Goal: Task Accomplishment & Management: Use online tool/utility

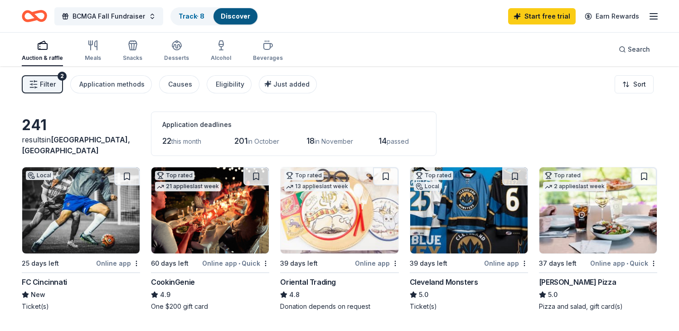
scroll to position [252, 0]
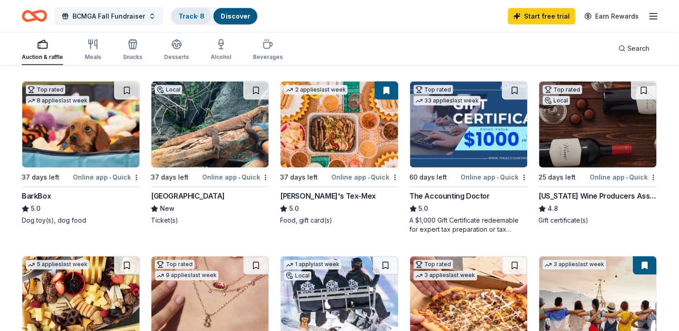
click at [194, 13] on link "Track · 8" at bounding box center [192, 16] width 26 height 8
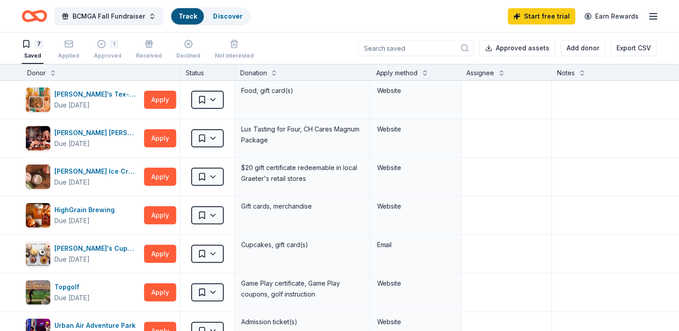
click at [184, 17] on link "Track" at bounding box center [188, 16] width 18 height 8
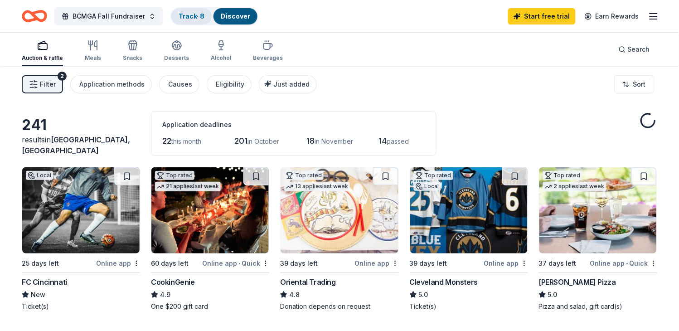
click at [192, 17] on link "Track · 8" at bounding box center [192, 16] width 26 height 8
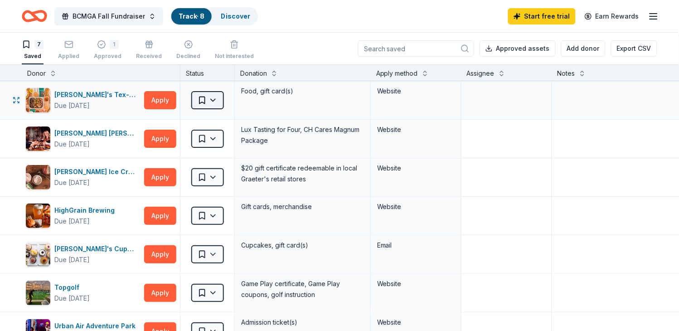
click at [216, 98] on html "BCMGA Fall Fundraiser Track · 8 Discover Start free trial Earn Rewards 7 Saved …" at bounding box center [339, 165] width 679 height 331
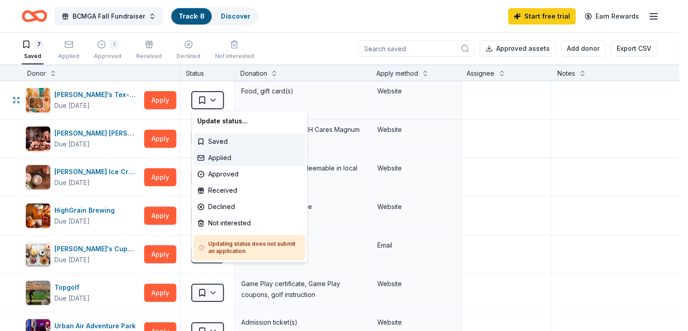
click at [209, 157] on div "Applied" at bounding box center [249, 158] width 111 height 16
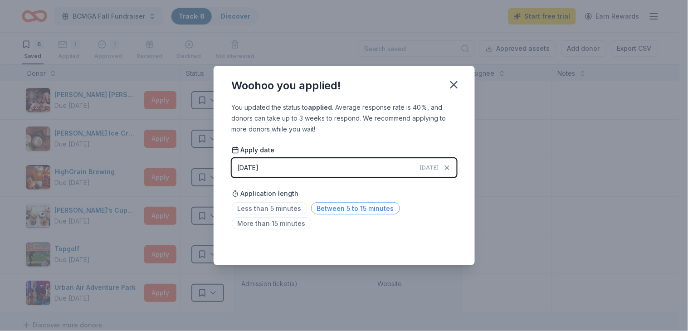
click at [363, 211] on span "Between 5 to 15 minutes" at bounding box center [355, 208] width 89 height 12
click at [453, 86] on icon "button" at bounding box center [453, 84] width 13 height 13
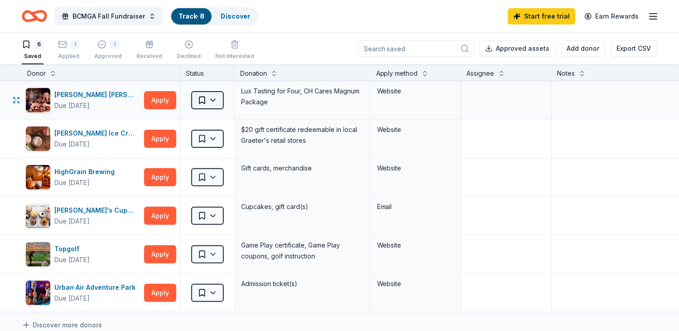
click at [209, 100] on html "BCMGA Fall Fundraiser Track · 8 Discover Start free trial Earn Rewards 6 Saved …" at bounding box center [339, 165] width 679 height 331
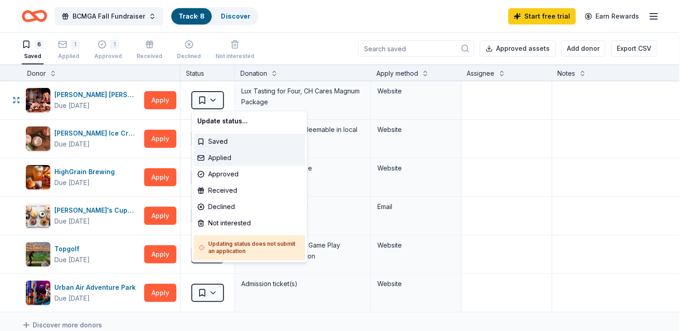
click at [203, 161] on div "Applied" at bounding box center [249, 158] width 111 height 16
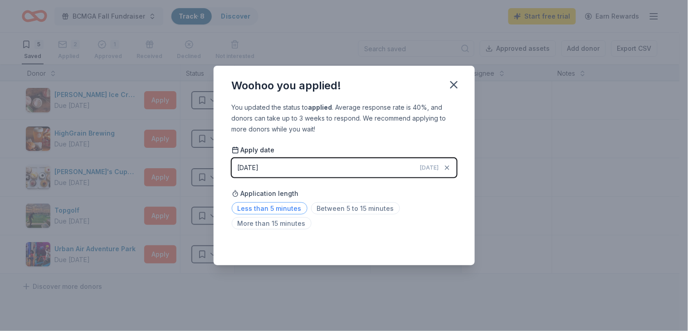
click at [248, 203] on span "Less than 5 minutes" at bounding box center [270, 208] width 76 height 12
click at [450, 85] on icon "button" at bounding box center [453, 84] width 13 height 13
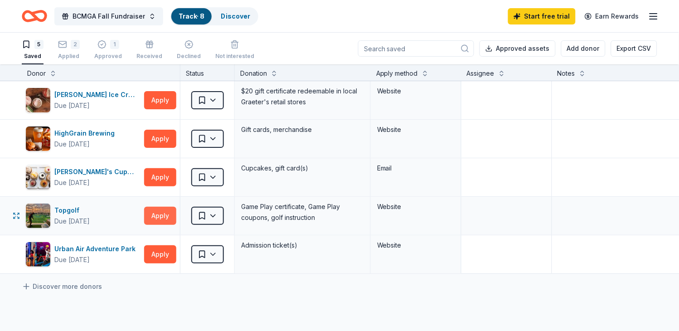
click at [156, 218] on button "Apply" at bounding box center [160, 216] width 32 height 18
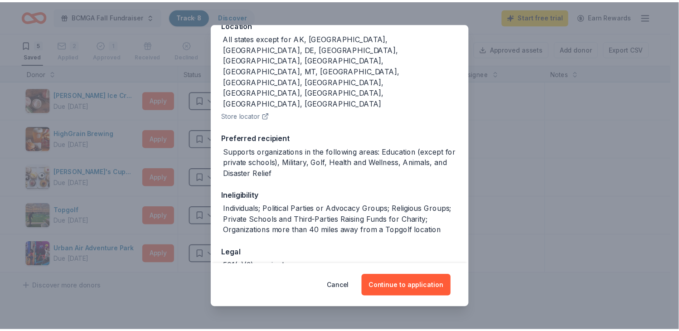
scroll to position [114, 0]
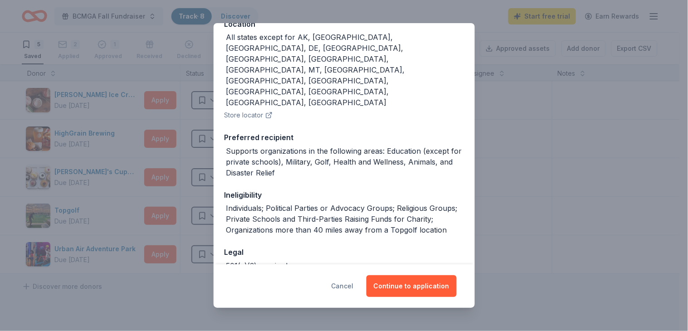
click at [342, 286] on button "Cancel" at bounding box center [342, 286] width 22 height 22
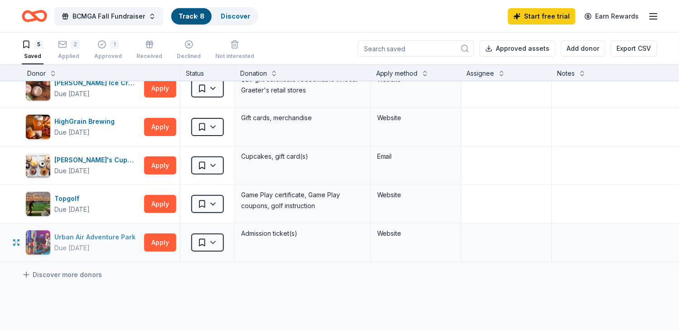
scroll to position [0, 0]
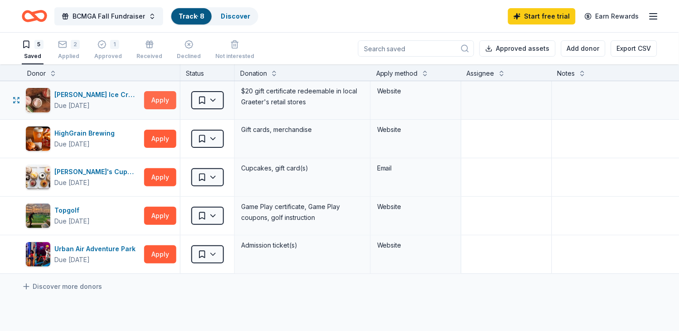
click at [156, 100] on button "Apply" at bounding box center [160, 100] width 32 height 18
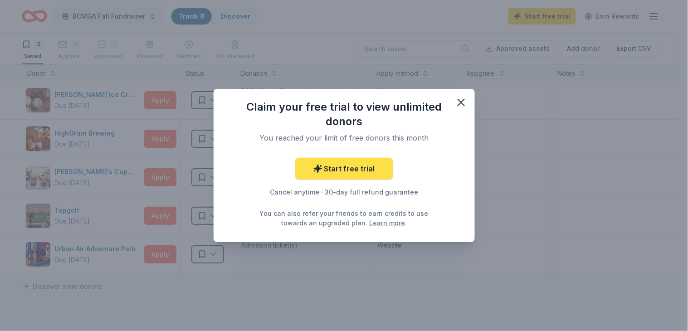
click at [340, 169] on link "Start free trial" at bounding box center [344, 169] width 98 height 22
